Goal: Find specific page/section: Find specific page/section

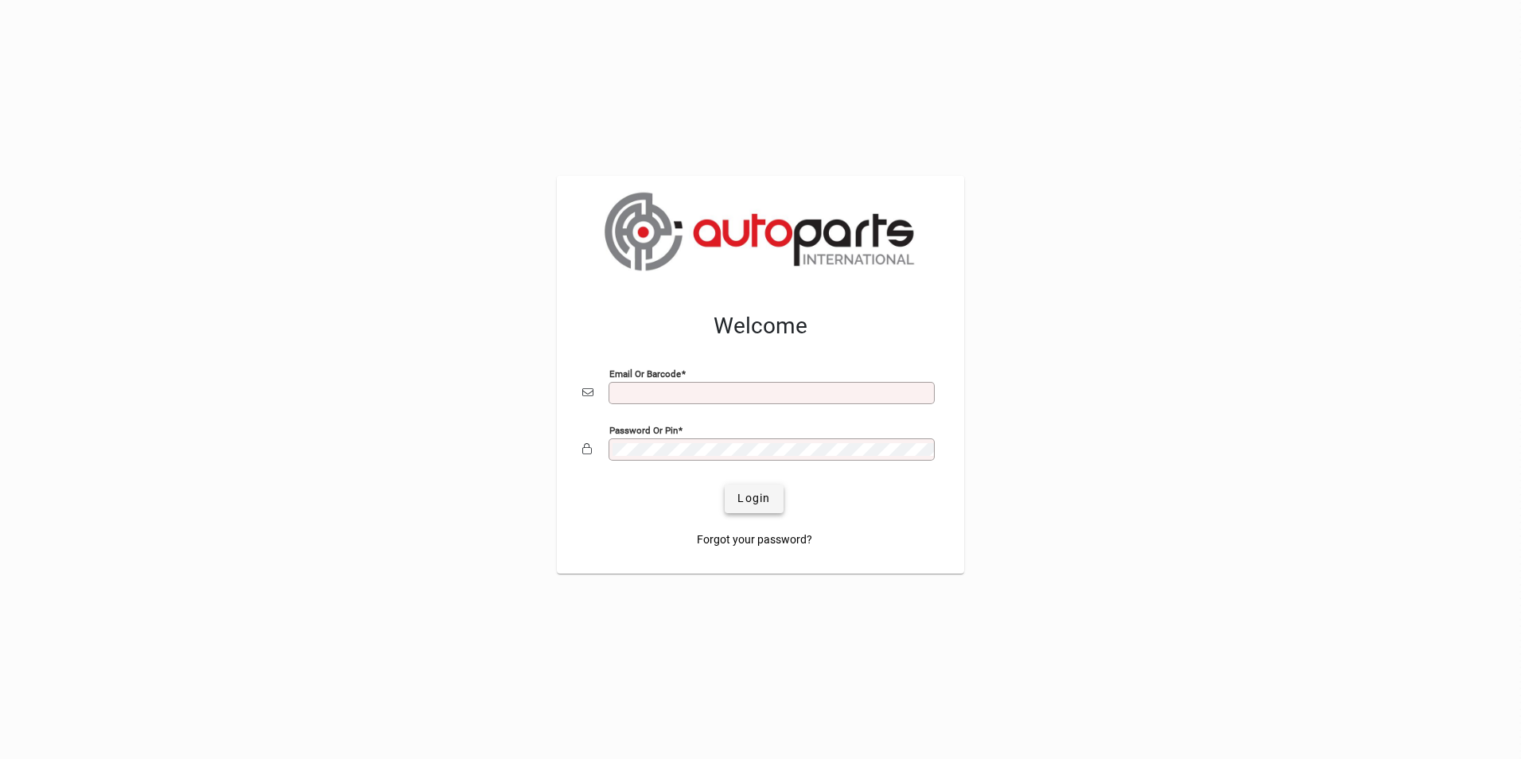
type input "**********"
click at [761, 496] on span "Login" at bounding box center [753, 498] width 33 height 17
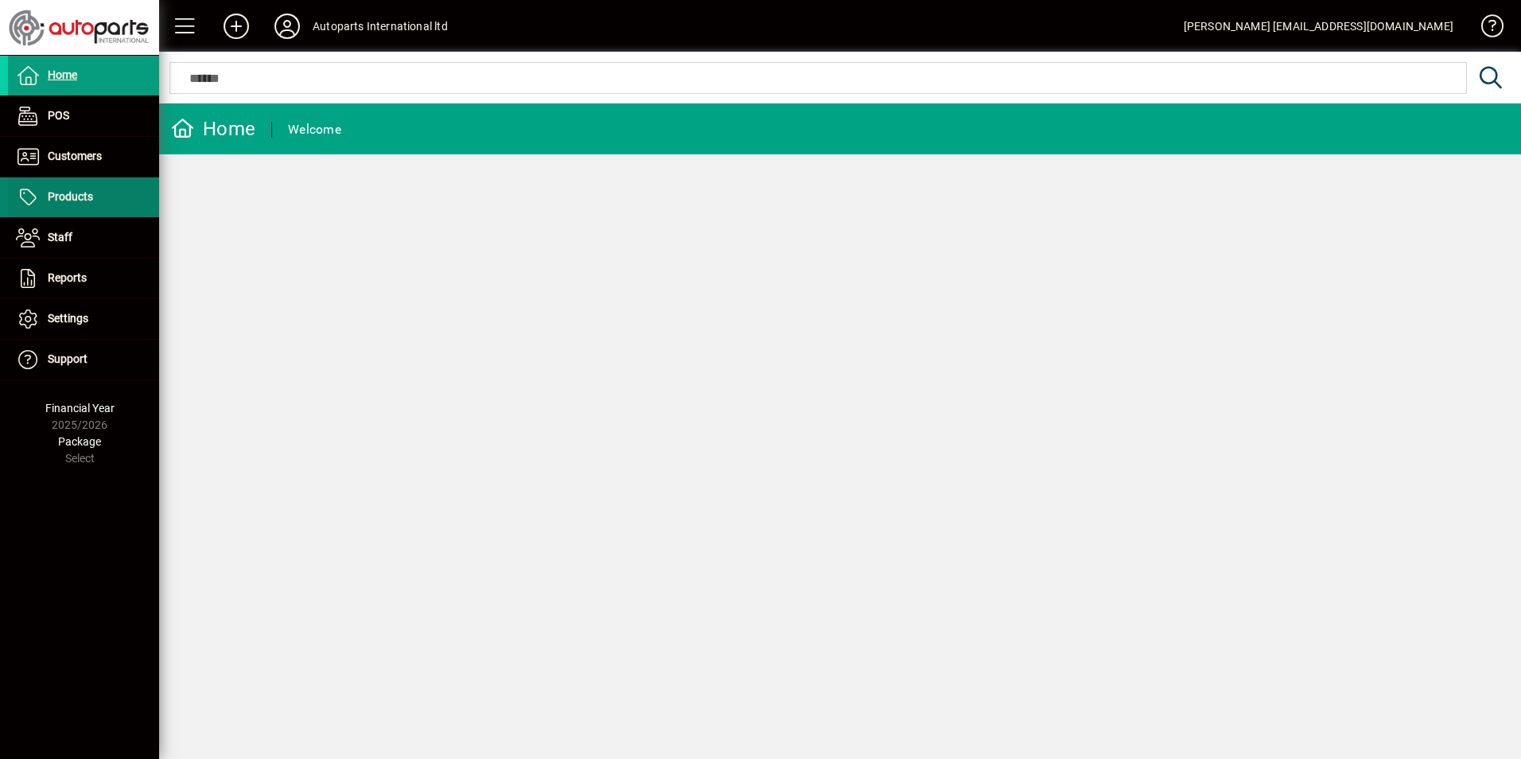
click at [95, 198] on span at bounding box center [83, 197] width 151 height 38
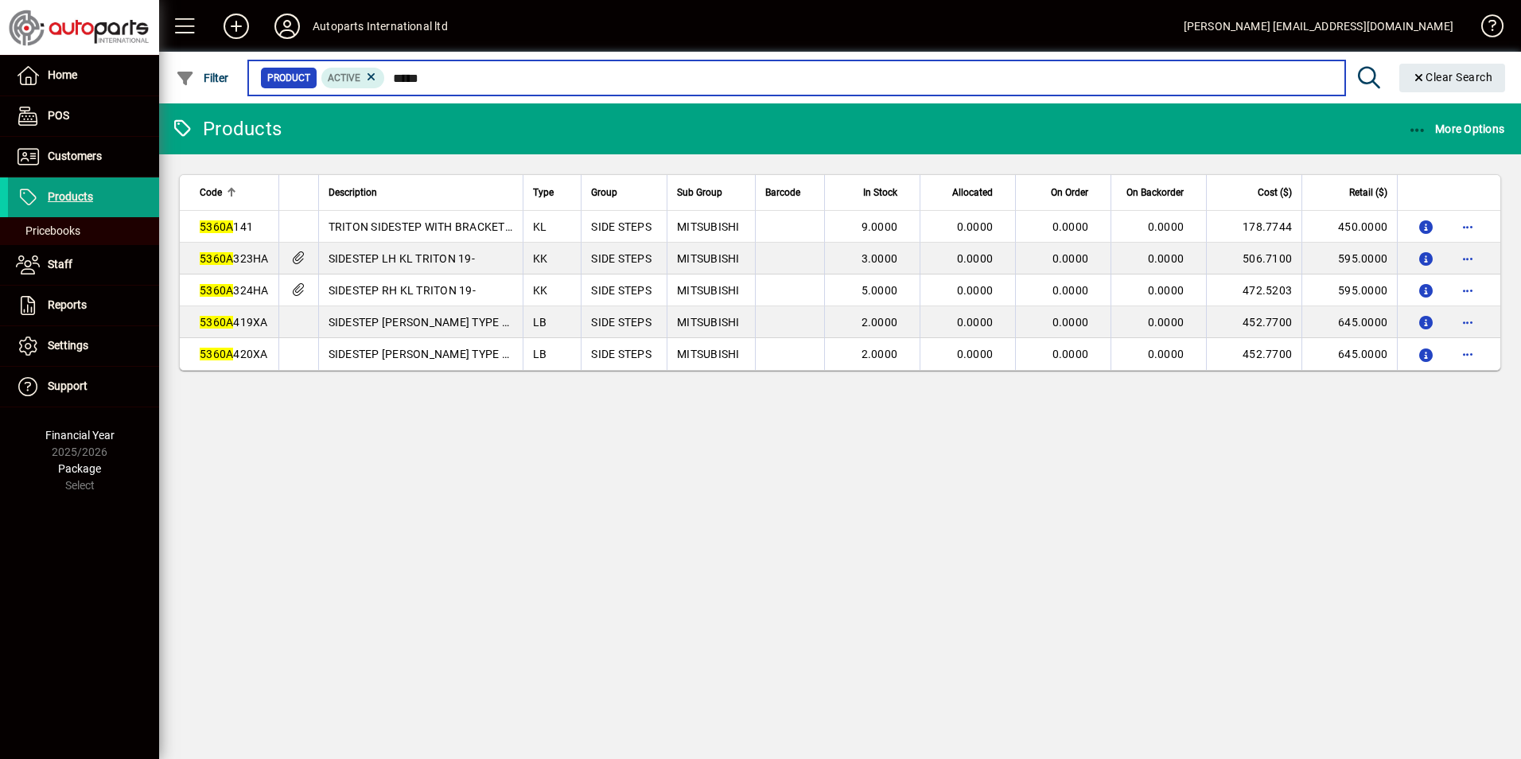
type input "*****"
